Goal: Task Accomplishment & Management: Manage account settings

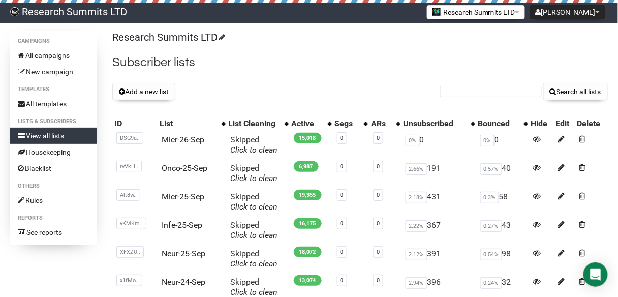
click at [155, 104] on div "Research Summits LTD Subscriber lists Add a new list Search all lists List name…" at bounding box center [360, 244] width 496 height 426
click at [160, 93] on button "Add a new list" at bounding box center [143, 91] width 63 height 17
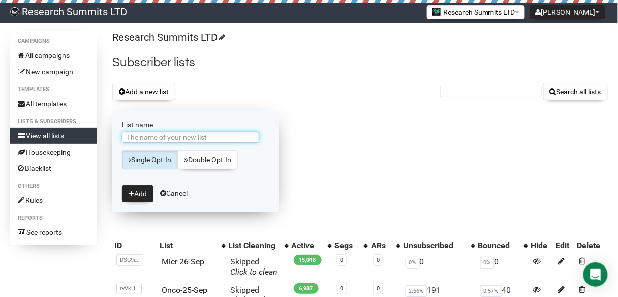
click at [177, 136] on input "List name" at bounding box center [190, 137] width 137 height 11
type input "Women-26-Sep"
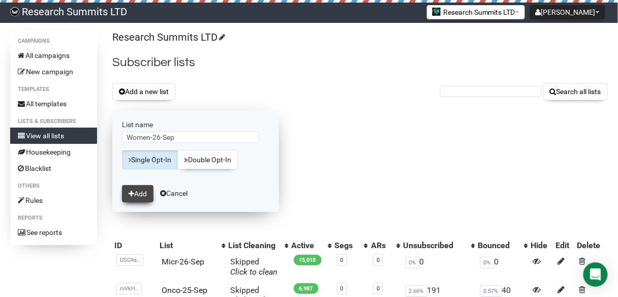
click at [145, 194] on button "Add" at bounding box center [138, 193] width 32 height 17
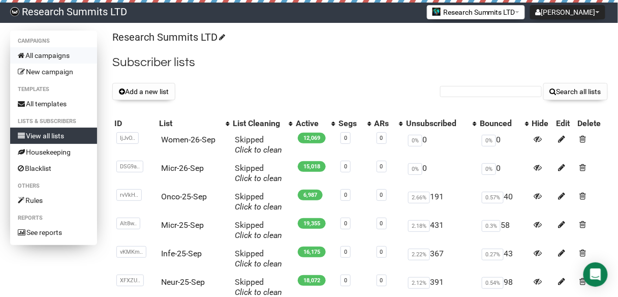
click at [59, 54] on link "All campaigns" at bounding box center [53, 55] width 87 height 16
